Goal: Check status: Check status

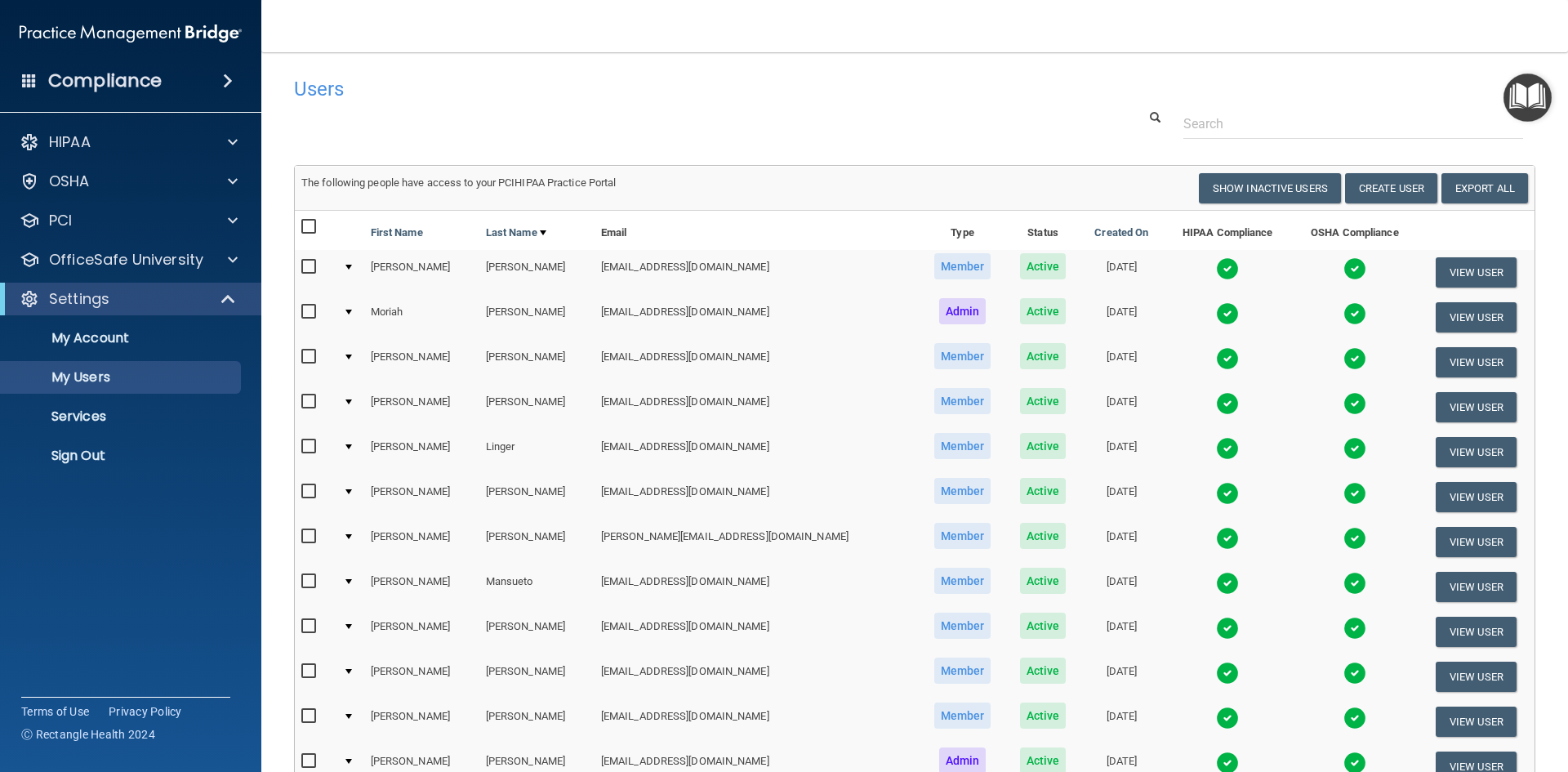
select select "20"
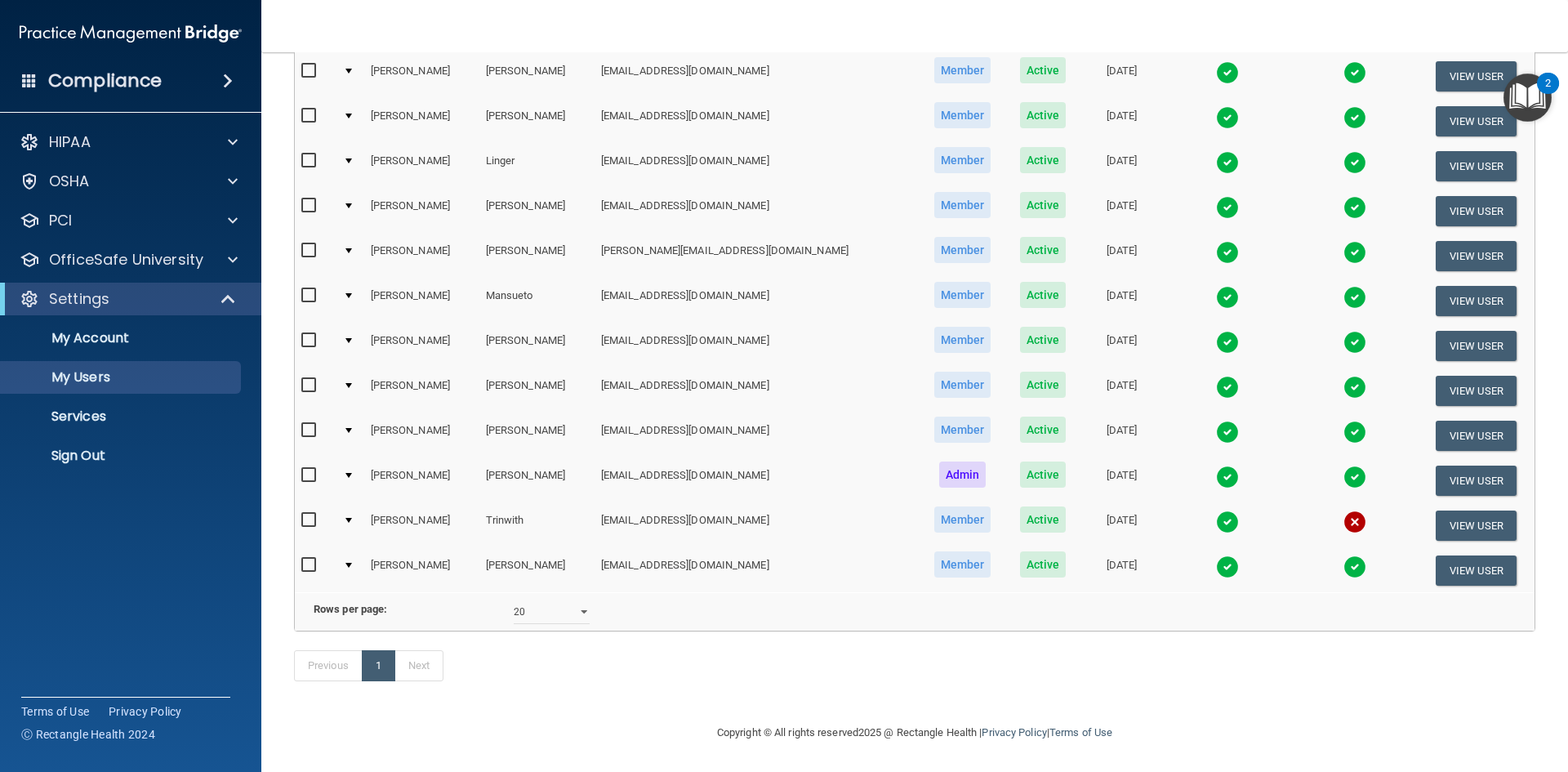
click at [1343, 511] on img at bounding box center [1355, 522] width 23 height 23
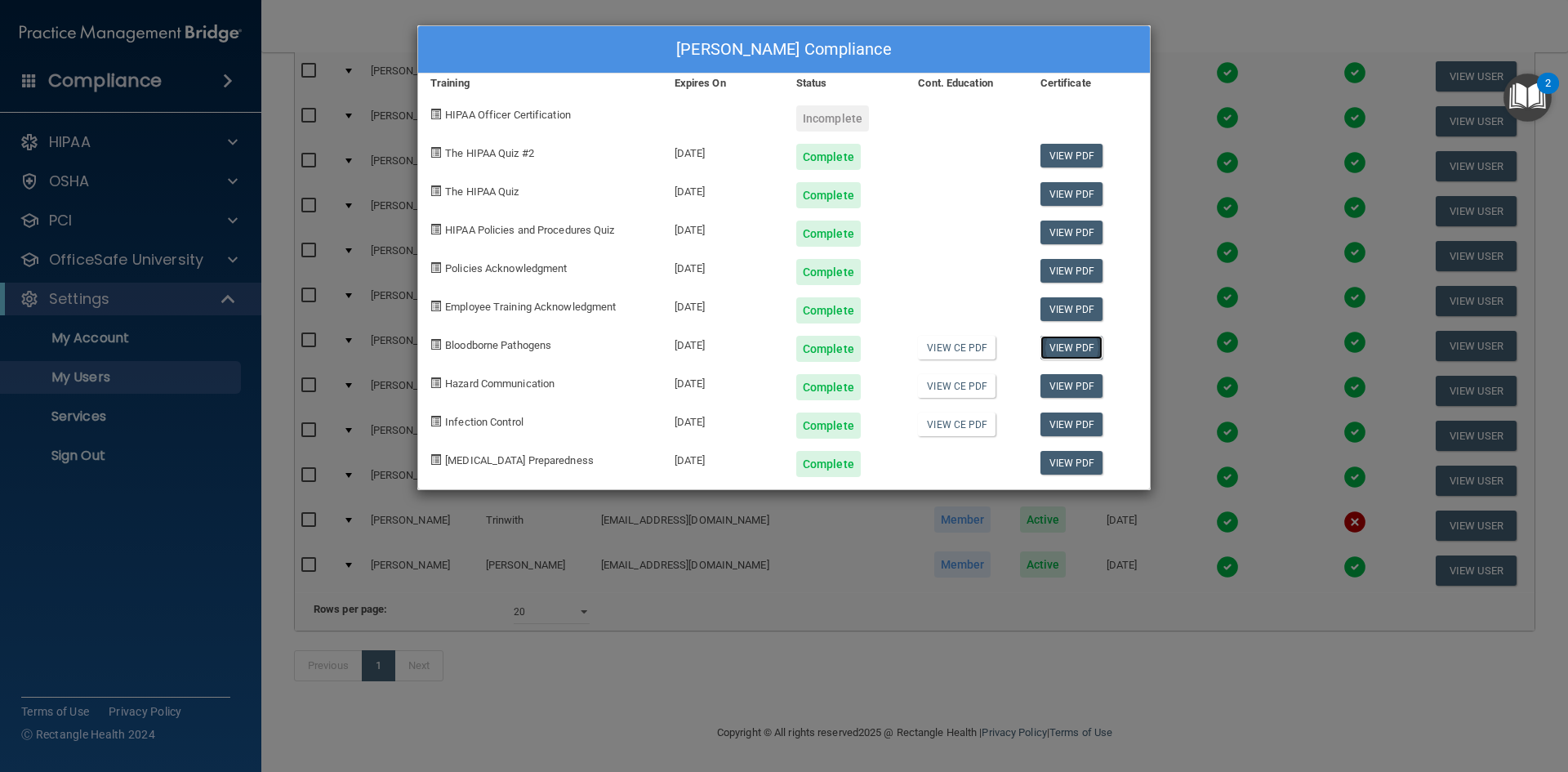
click at [1081, 353] on link "View PDF" at bounding box center [1071, 347] width 63 height 24
click at [1045, 384] on link "View PDF" at bounding box center [1071, 385] width 63 height 24
click at [1078, 462] on link "View PDF" at bounding box center [1071, 462] width 63 height 24
click at [1164, 78] on div "[PERSON_NAME] Compliance Training Expires On Status Cont. Education Certificate…" at bounding box center [784, 386] width 1568 height 772
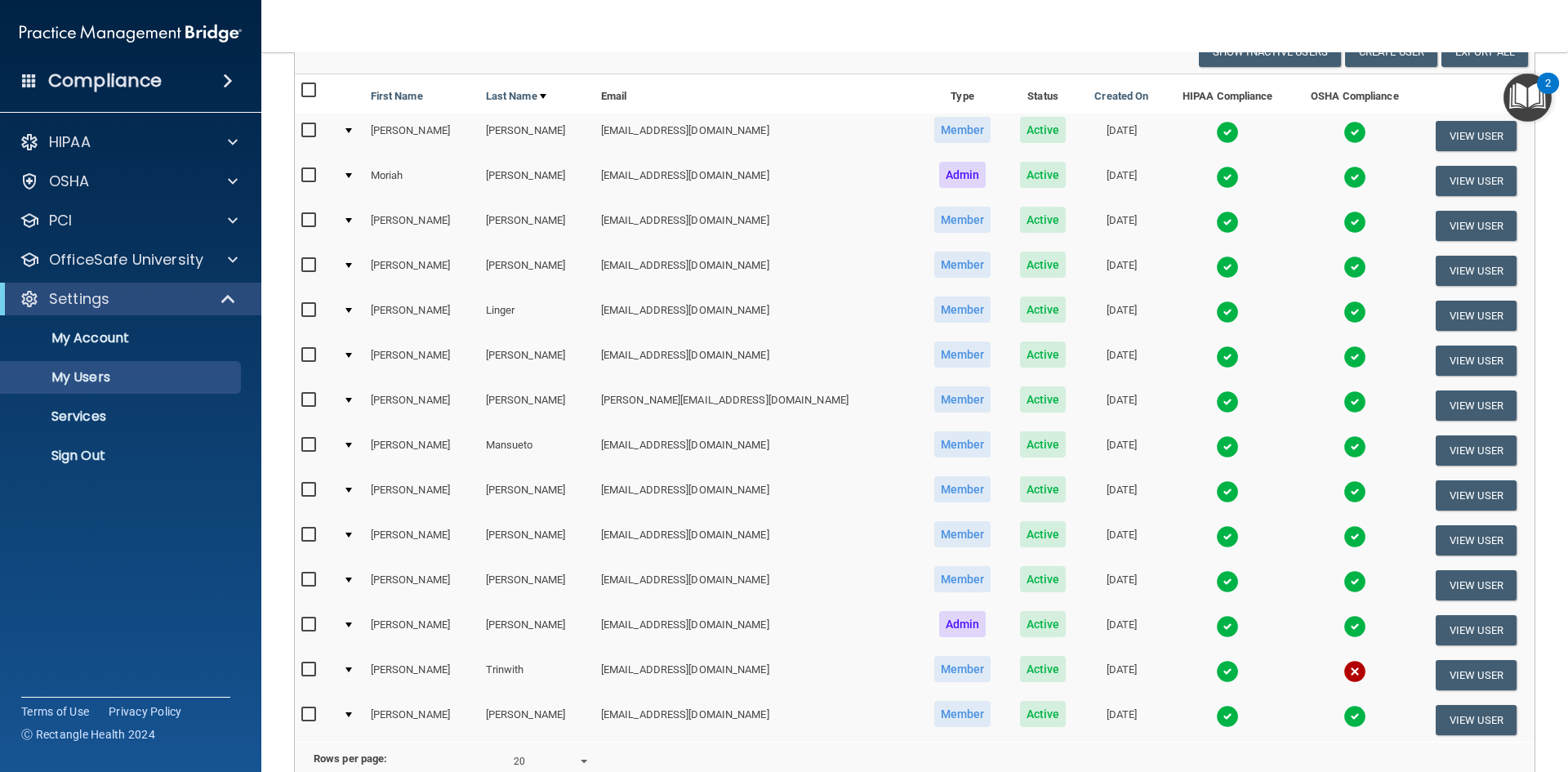
scroll to position [65, 0]
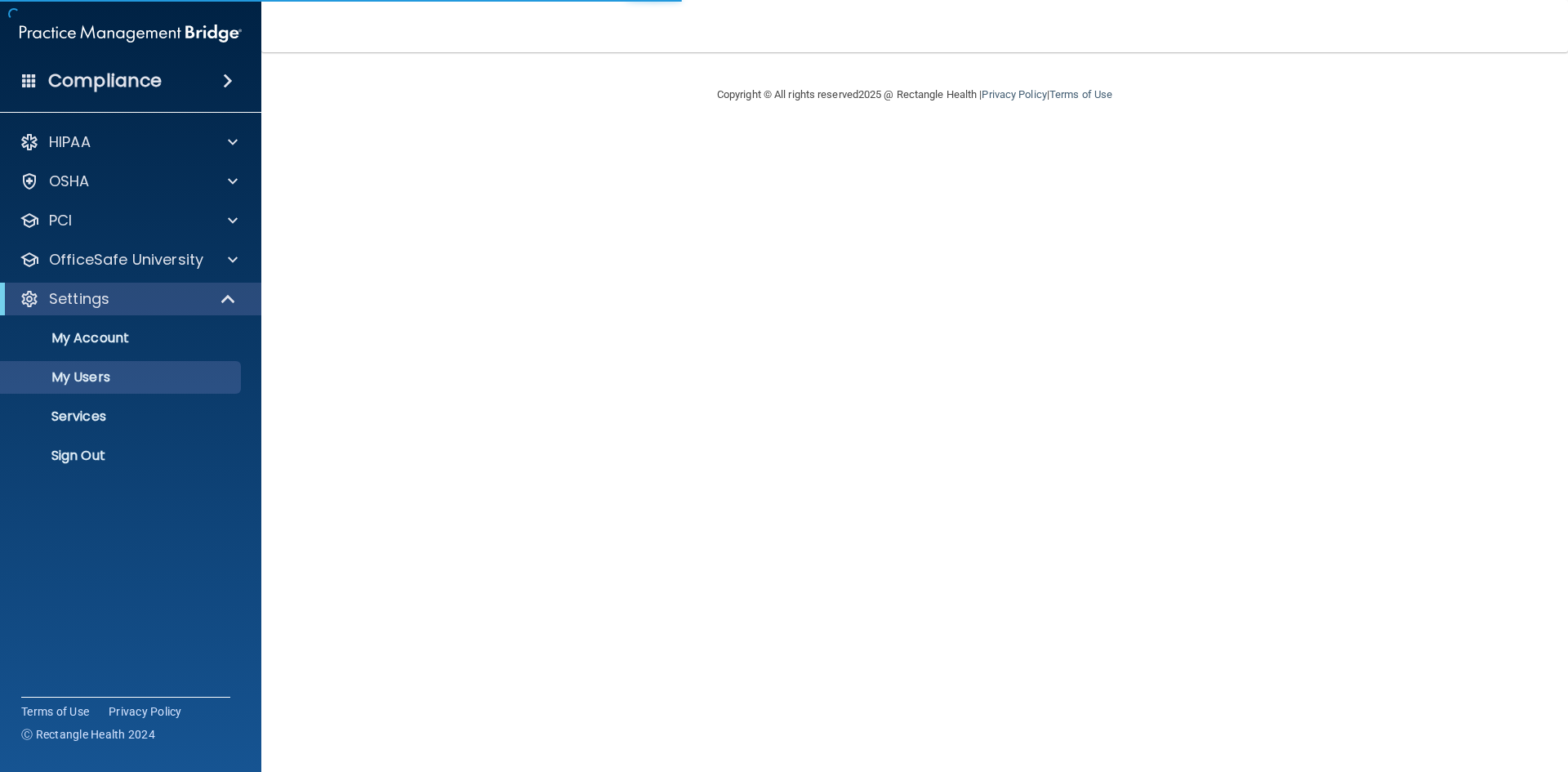
select select "20"
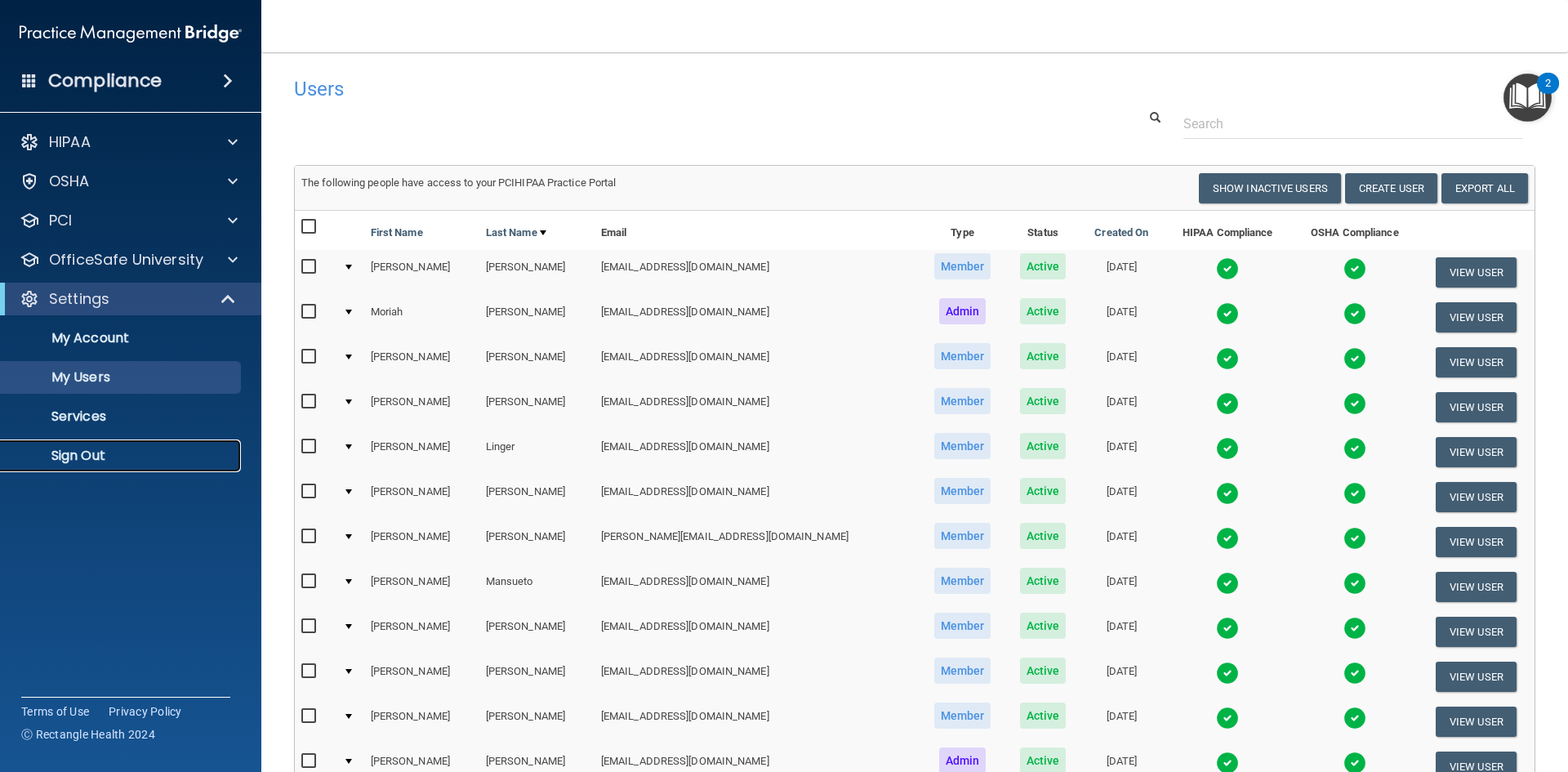
click at [108, 463] on p "Sign Out" at bounding box center [122, 456] width 223 height 17
